Goal: Check status: Check status

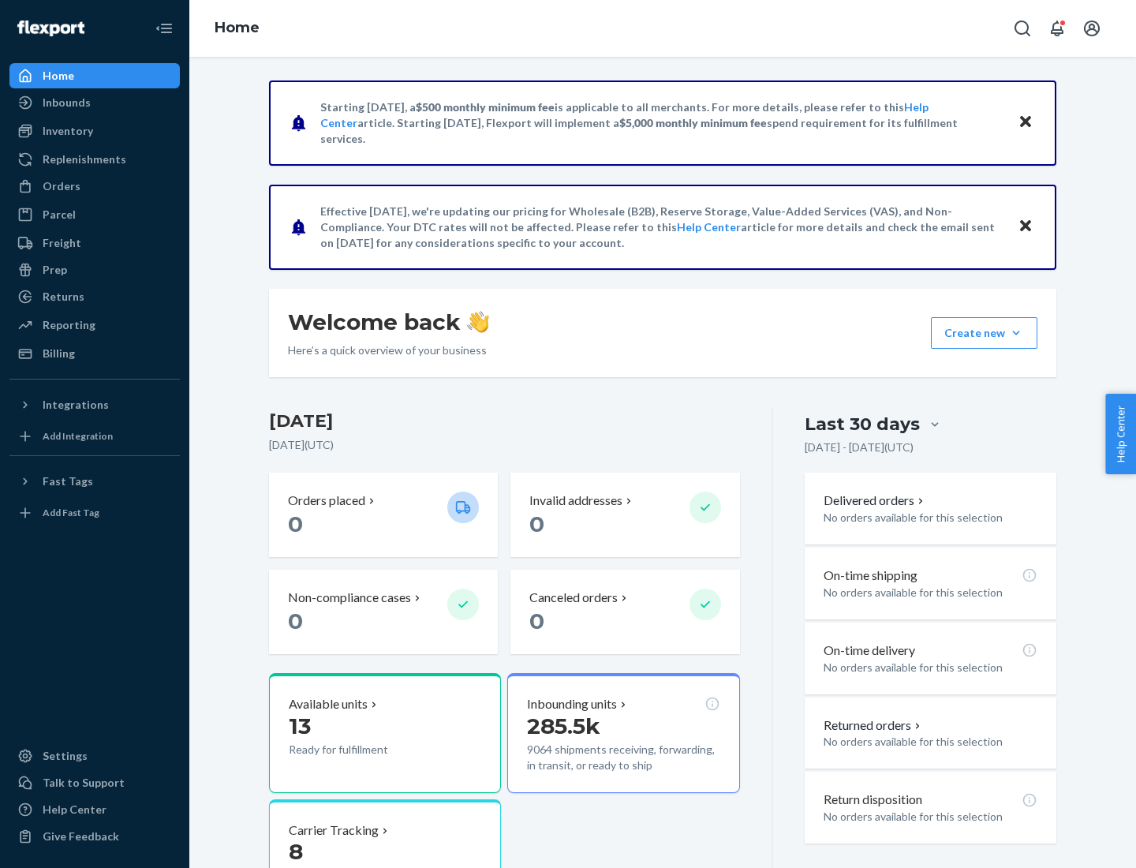
click at [1016, 333] on button "Create new Create new inbound Create new order Create new product" at bounding box center [984, 333] width 106 height 32
click at [65, 103] on div "Inbounds" at bounding box center [67, 103] width 48 height 16
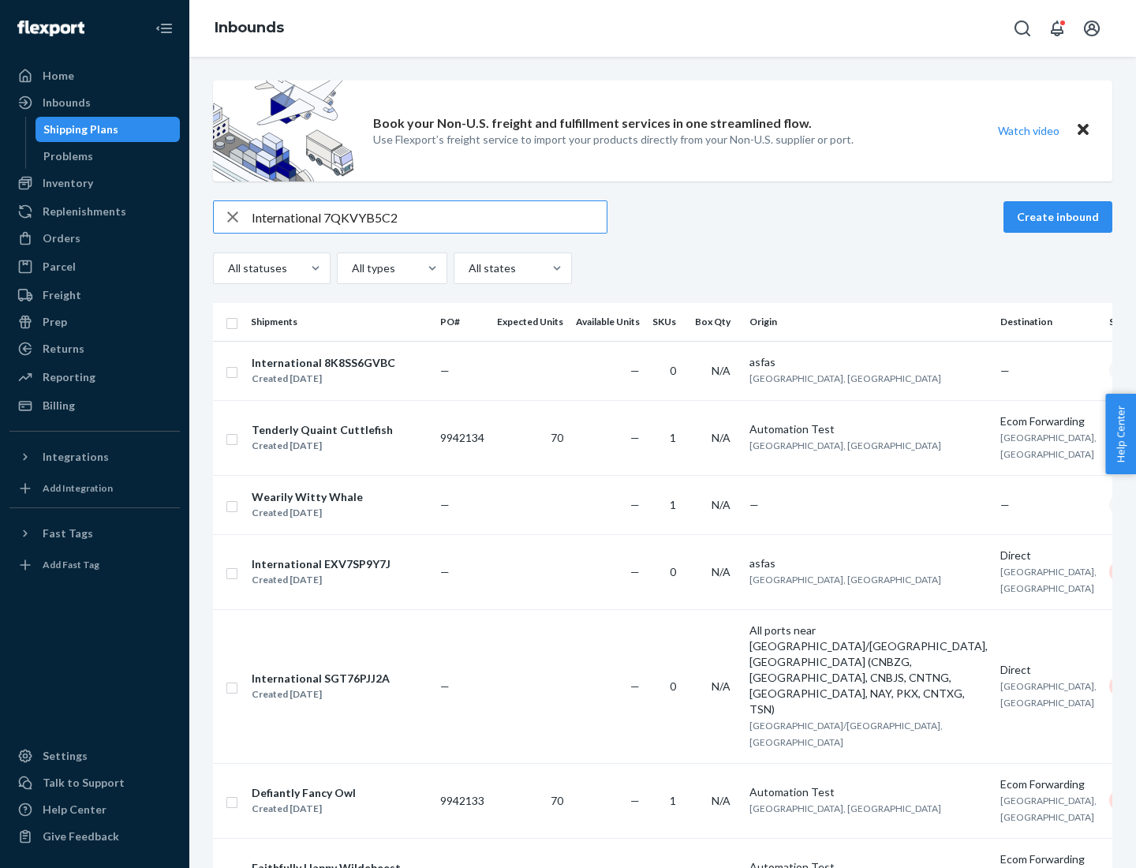
type input "International 7QKVYB5C29"
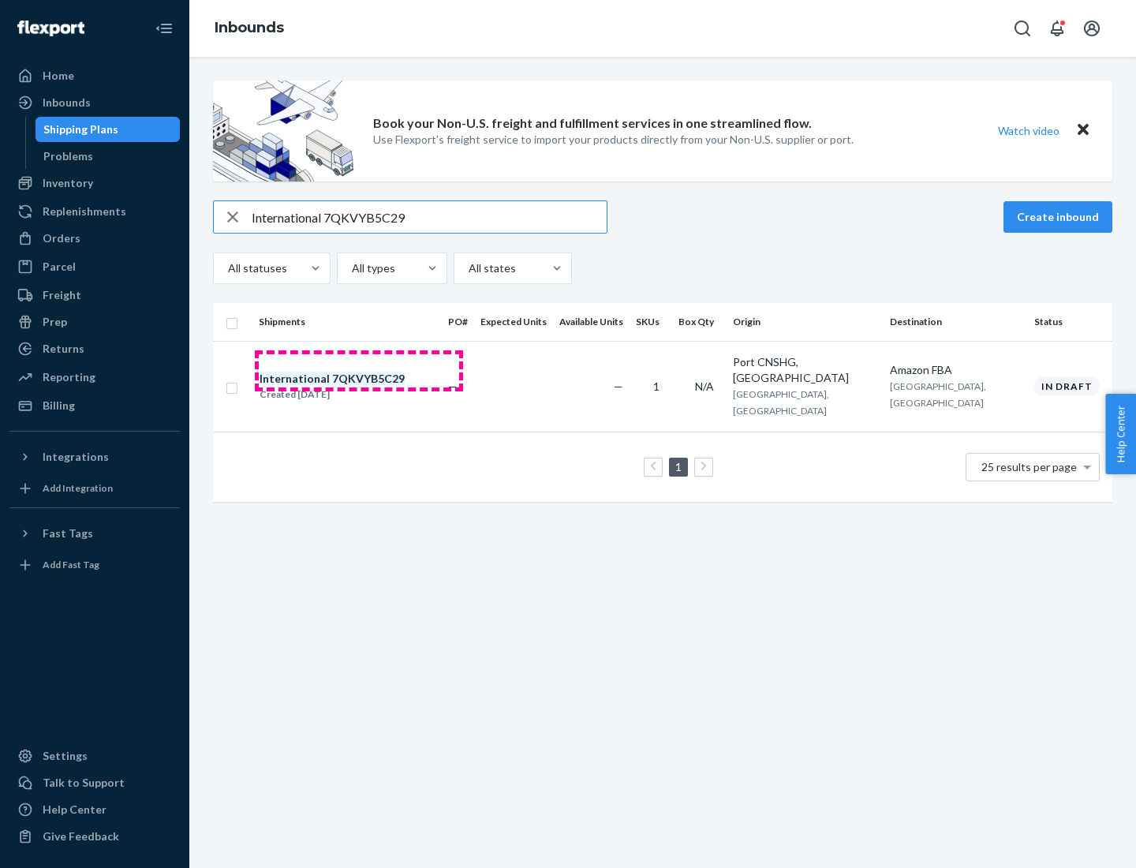
click at [359, 386] on div "Created [DATE]" at bounding box center [331, 394] width 145 height 16
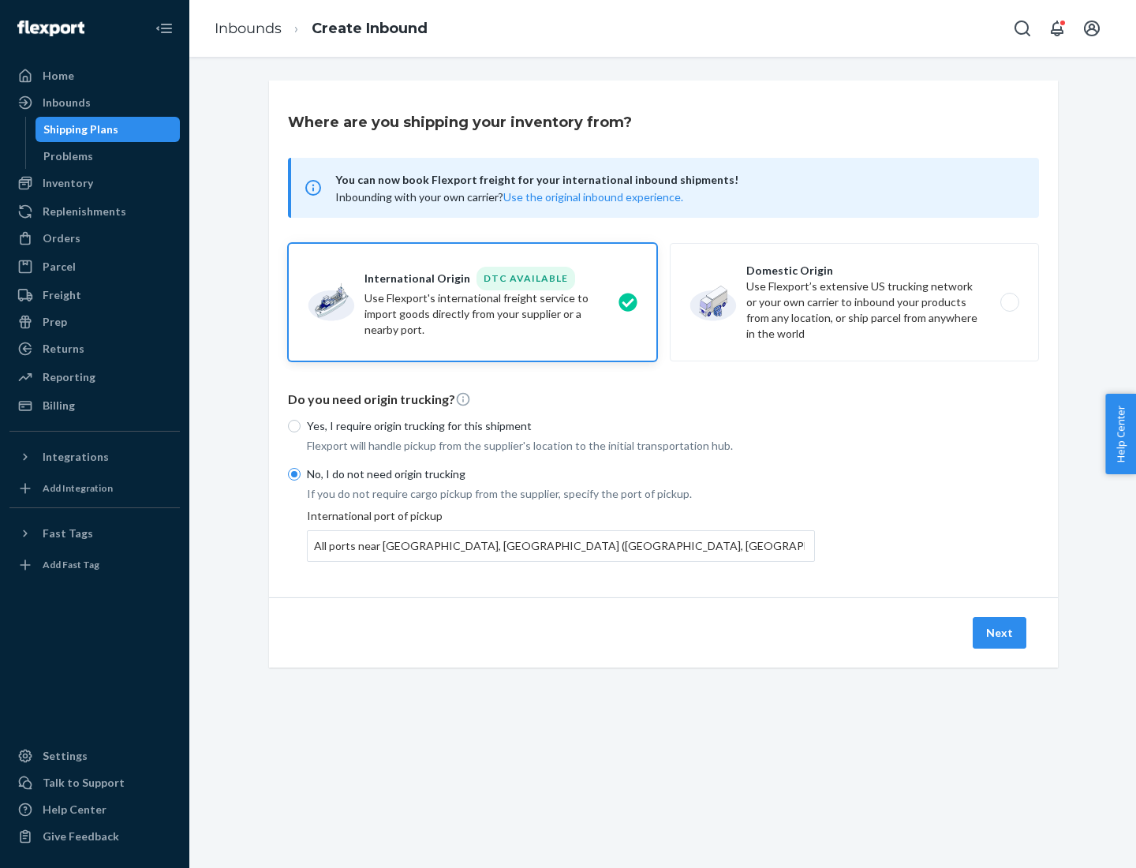
click at [1000, 632] on button "Next" at bounding box center [999, 633] width 54 height 32
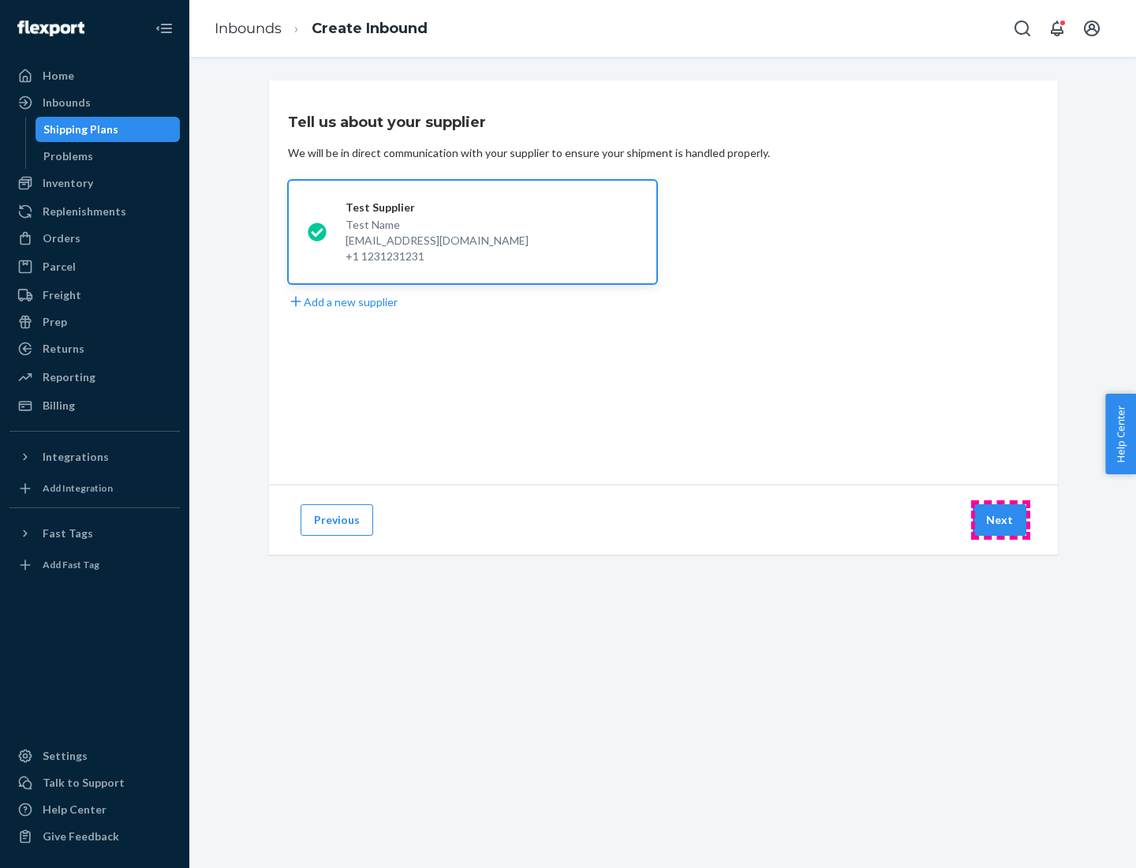
click at [1000, 520] on button "Next" at bounding box center [999, 520] width 54 height 32
